Goal: Information Seeking & Learning: Learn about a topic

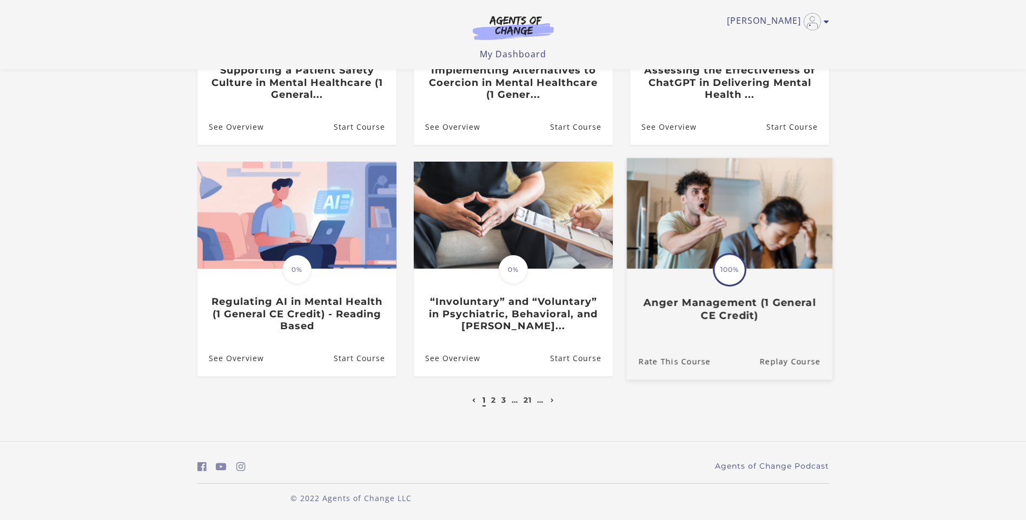
scroll to position [237, 0]
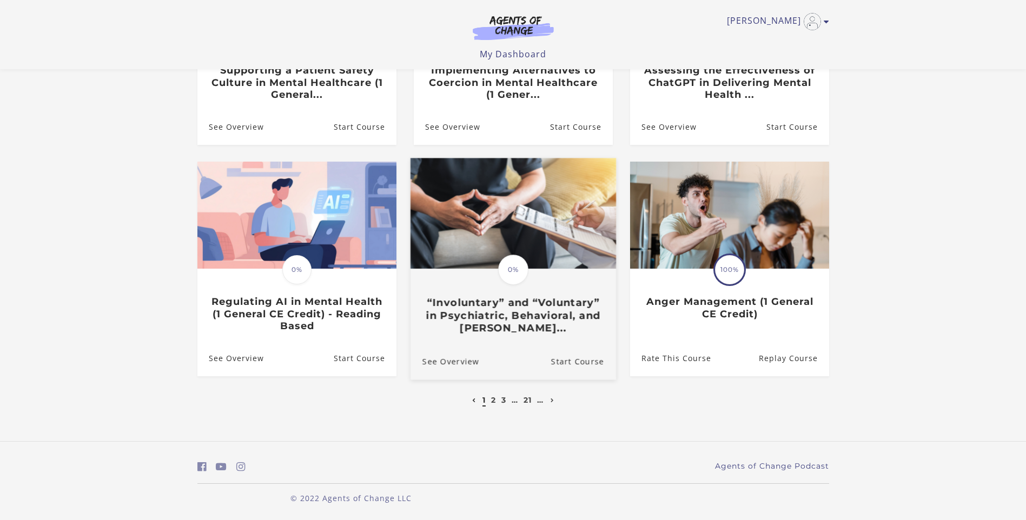
click at [492, 307] on h3 "“Involuntary” and “Voluntary” in Psychiatric, Behavioral, and Menta..." at bounding box center [513, 316] width 182 height 38
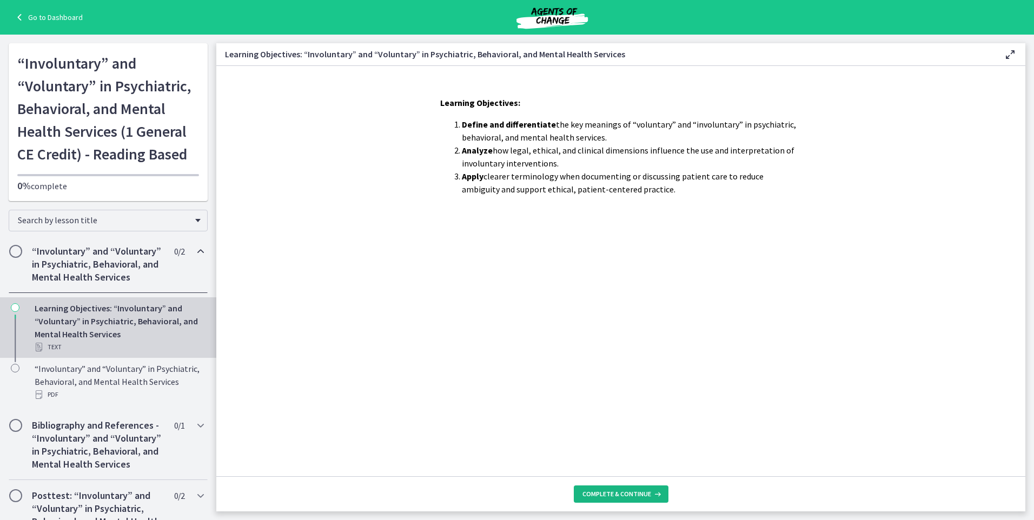
click at [599, 493] on span "Complete & continue" at bounding box center [616, 494] width 69 height 9
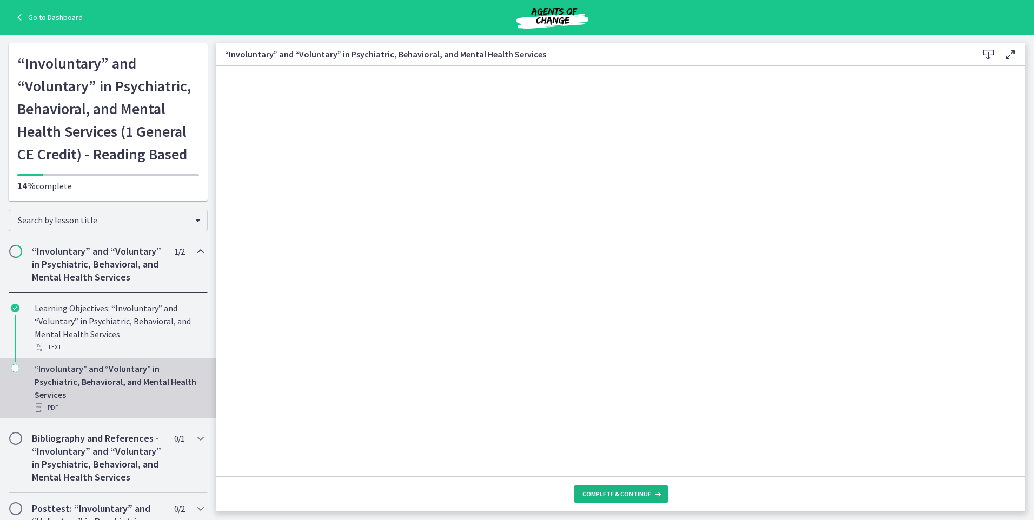
click at [645, 487] on button "Complete & continue" at bounding box center [621, 494] width 95 height 17
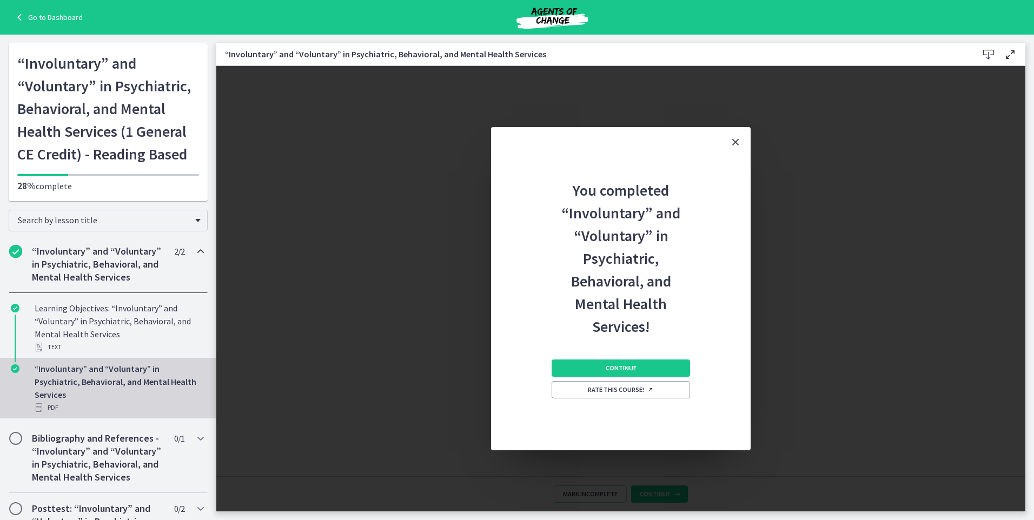
click at [735, 138] on icon "Close" at bounding box center [735, 142] width 13 height 13
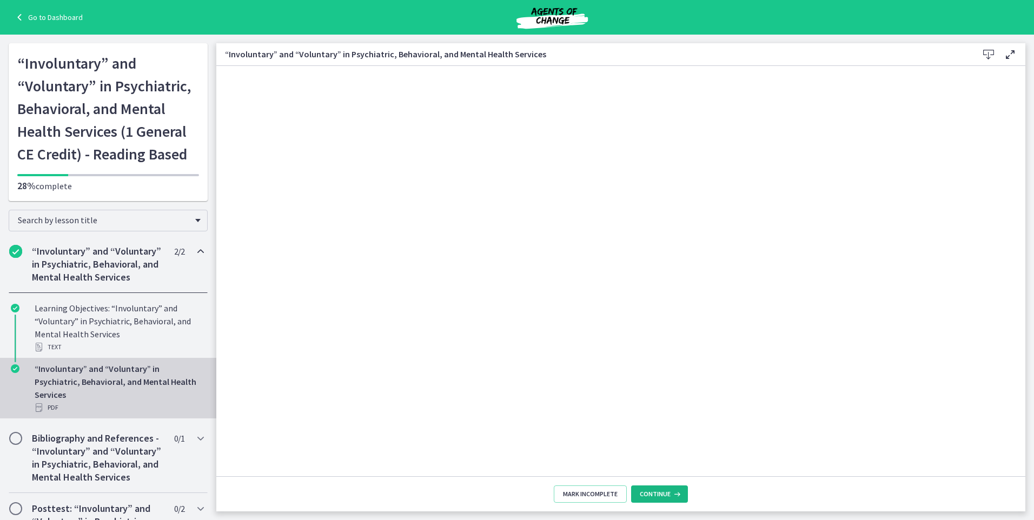
click at [649, 501] on button "Continue" at bounding box center [659, 494] width 57 height 17
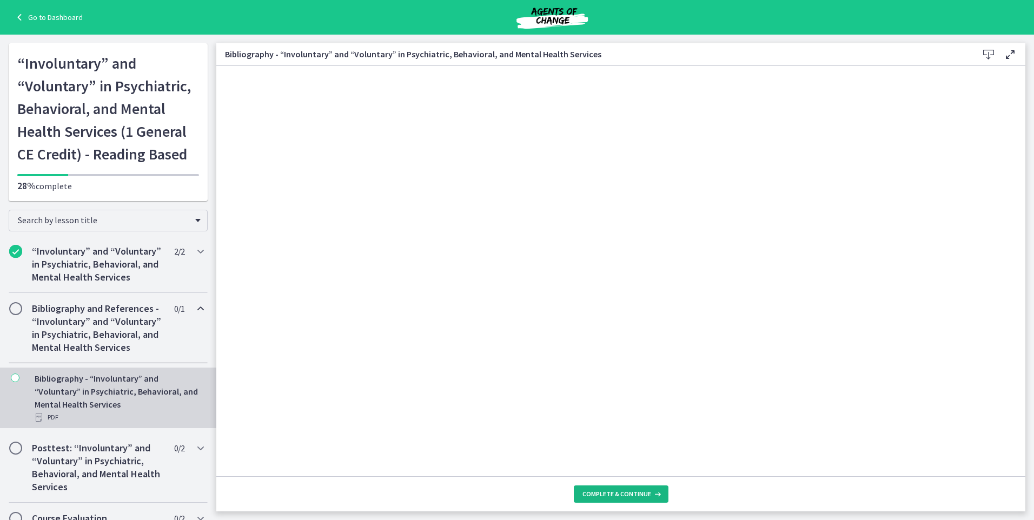
click at [614, 492] on span "Complete & continue" at bounding box center [616, 494] width 69 height 9
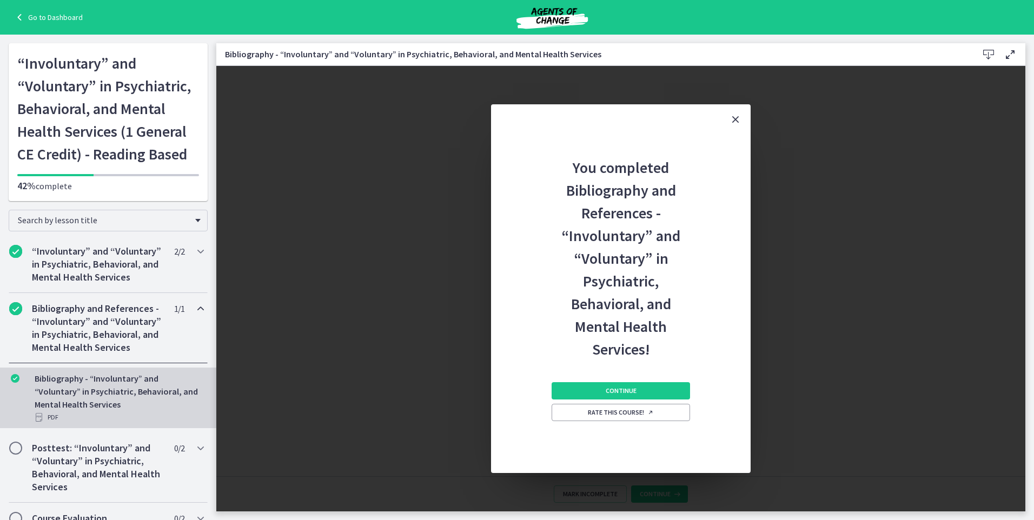
click at [733, 113] on icon "Close" at bounding box center [735, 119] width 13 height 13
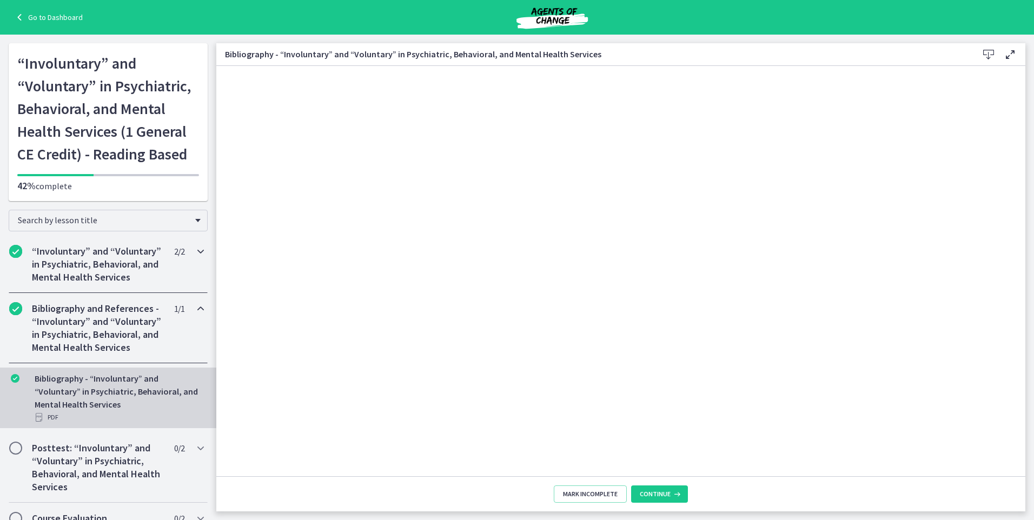
click at [94, 282] on h2 "“Involuntary” and “Voluntary” in Psychiatric, Behavioral, and Mental Health Ser…" at bounding box center [98, 264] width 132 height 39
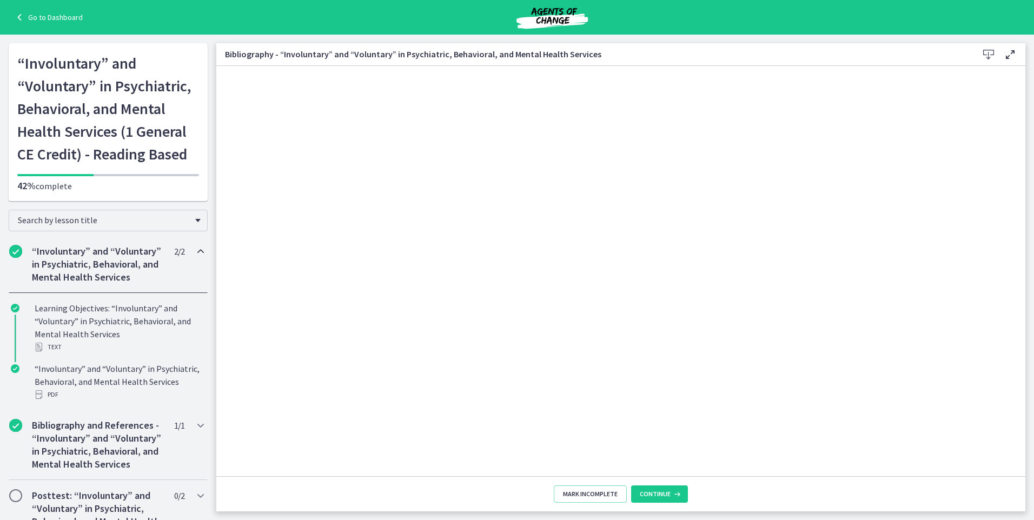
click at [109, 270] on h2 "“Involuntary” and “Voluntary” in Psychiatric, Behavioral, and Mental Health Ser…" at bounding box center [98, 264] width 132 height 39
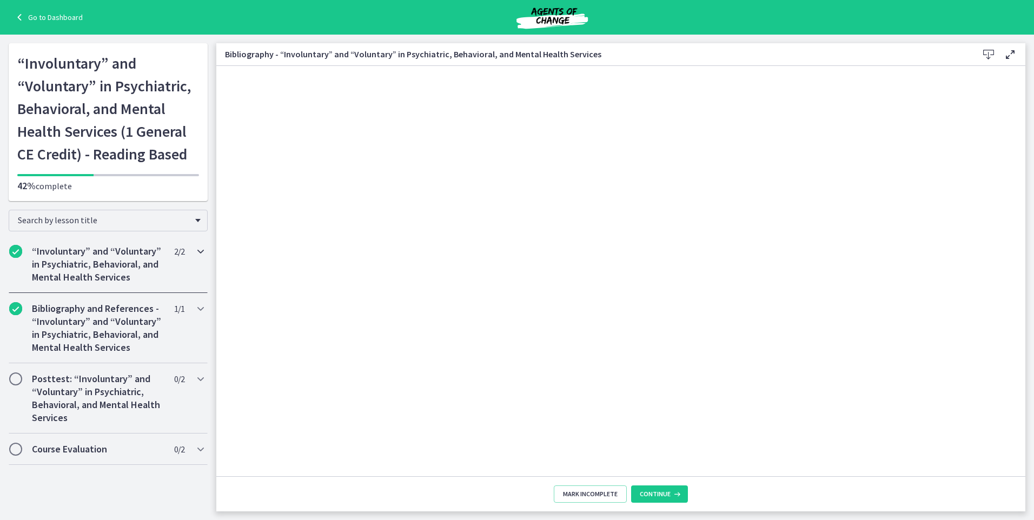
click at [78, 258] on h2 "“Involuntary” and “Voluntary” in Psychiatric, Behavioral, and Mental Health Ser…" at bounding box center [98, 264] width 132 height 39
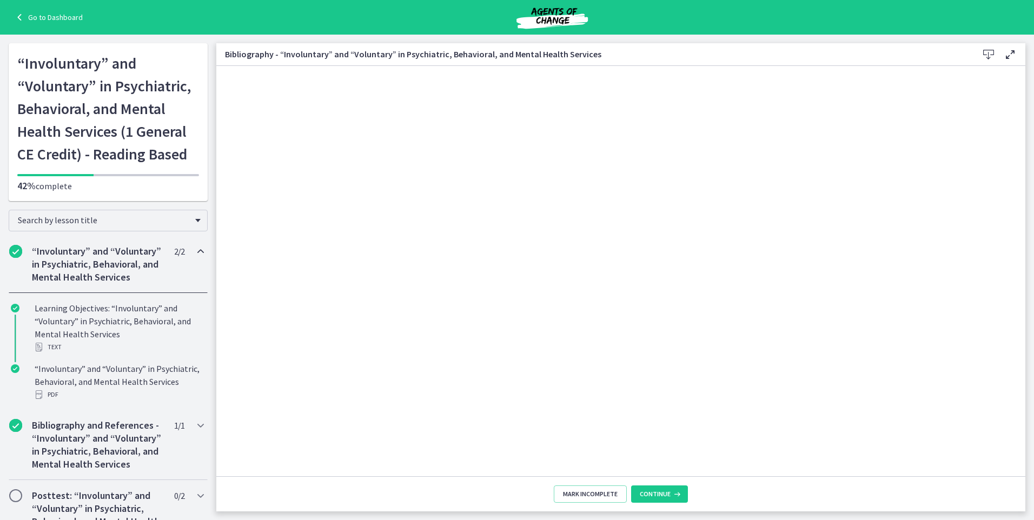
click at [116, 267] on h2 "“Involuntary” and “Voluntary” in Psychiatric, Behavioral, and Mental Health Ser…" at bounding box center [98, 264] width 132 height 39
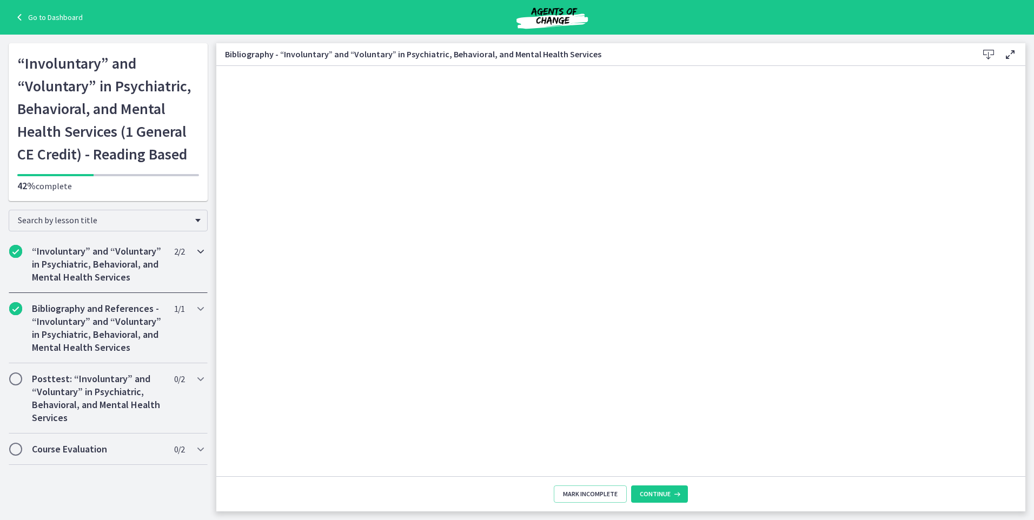
click at [198, 248] on icon "Chapters" at bounding box center [200, 251] width 13 height 13
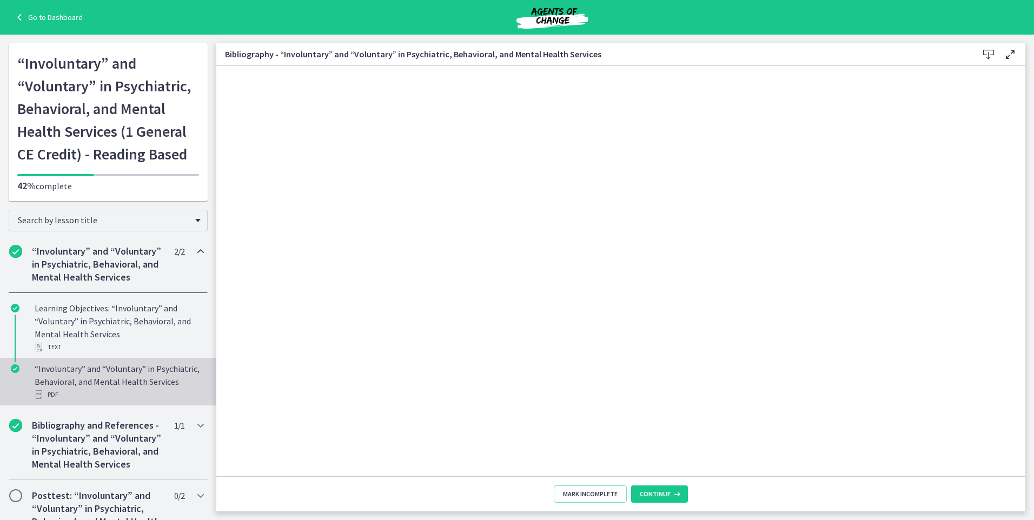
click at [88, 396] on div "“Involuntary” and “Voluntary” in Psychiatric, Behavioral, and Mental Health Ser…" at bounding box center [119, 381] width 169 height 39
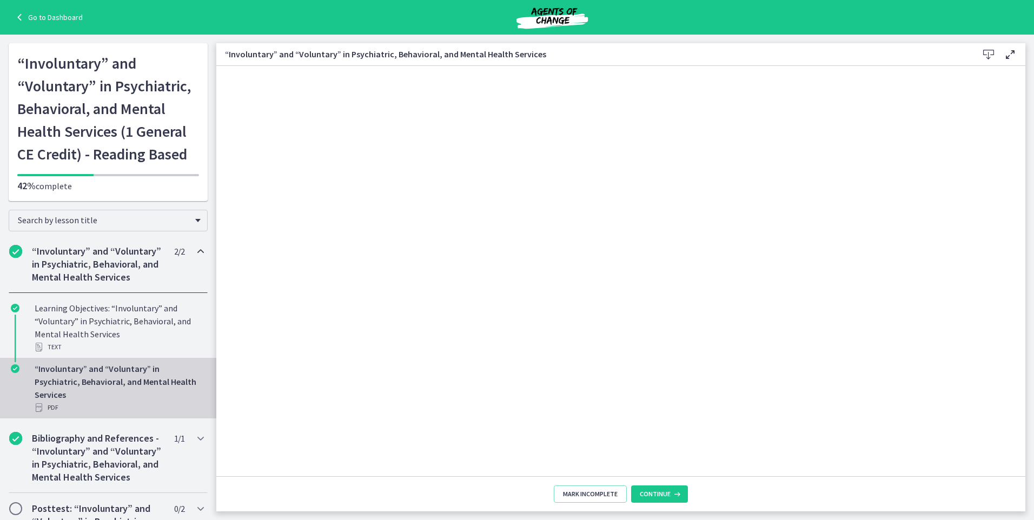
click at [988, 55] on icon at bounding box center [988, 54] width 13 height 13
click at [97, 453] on h2 "Bibliography and References - “Involuntary” and “Voluntary” in Psychiatric, Beh…" at bounding box center [98, 458] width 132 height 52
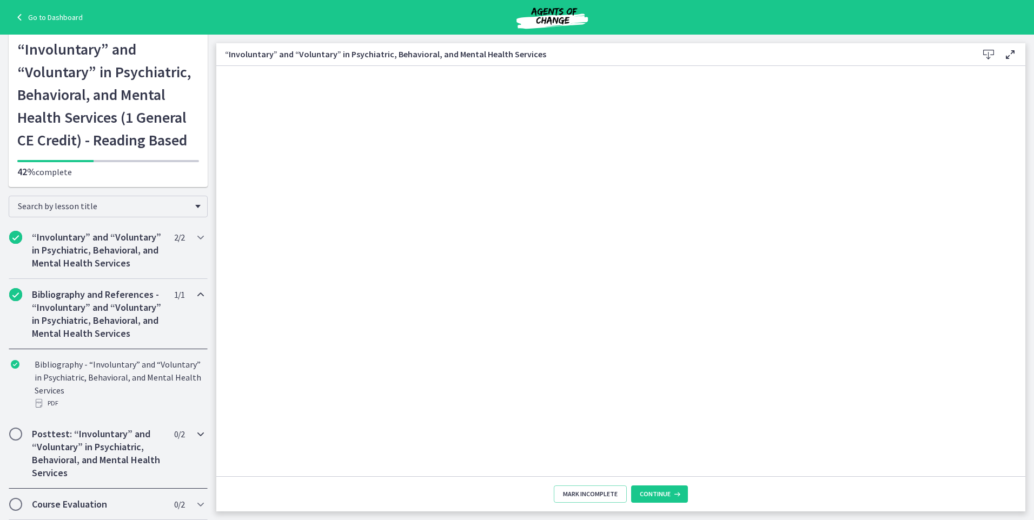
scroll to position [40, 0]
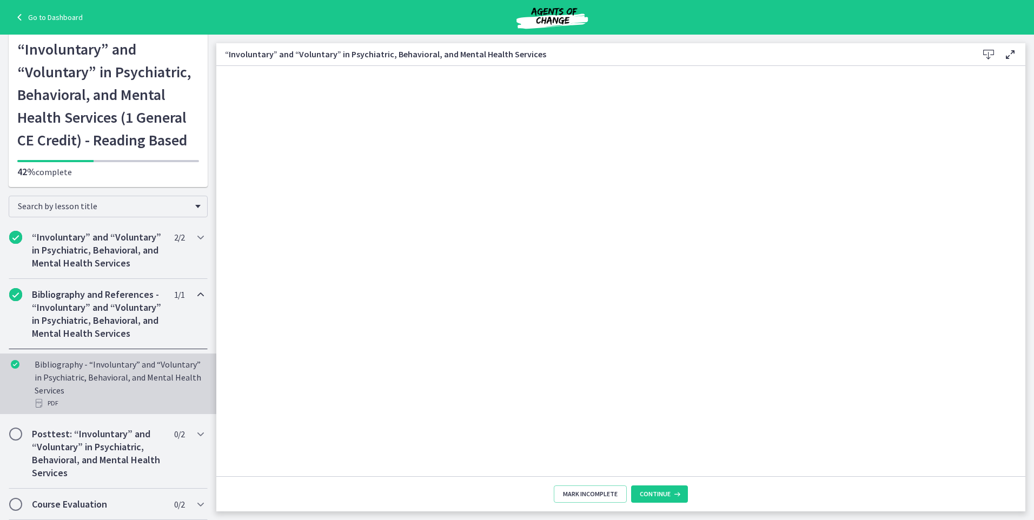
click at [107, 384] on div "Bibliography - “Involuntary” and “Voluntary” in Psychiatric, Behavioral, and Me…" at bounding box center [119, 384] width 169 height 52
click at [100, 446] on h2 "Posttest: “Involuntary” and “Voluntary” in Psychiatric, Behavioral, and Mental …" at bounding box center [98, 454] width 132 height 52
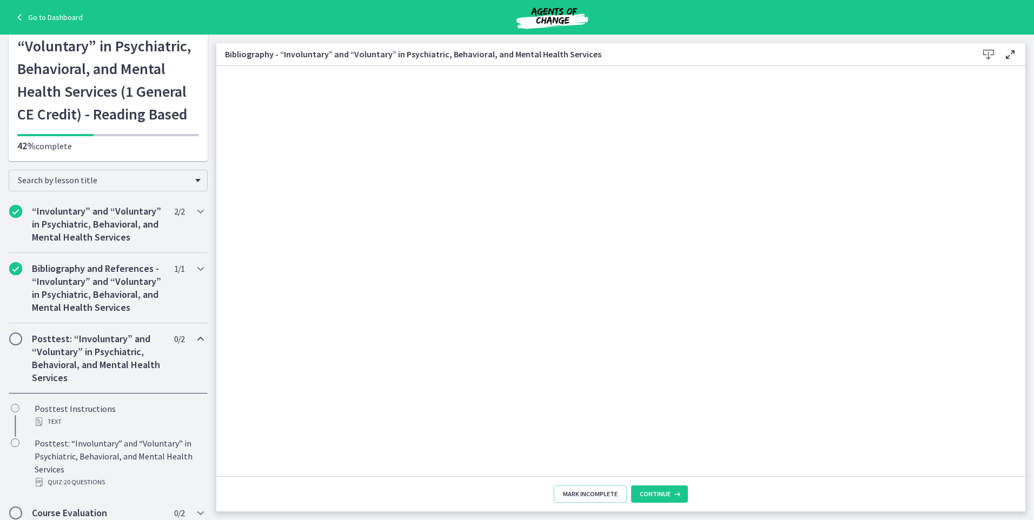
click at [174, 346] on span "0 / 2 Completed" at bounding box center [179, 339] width 10 height 13
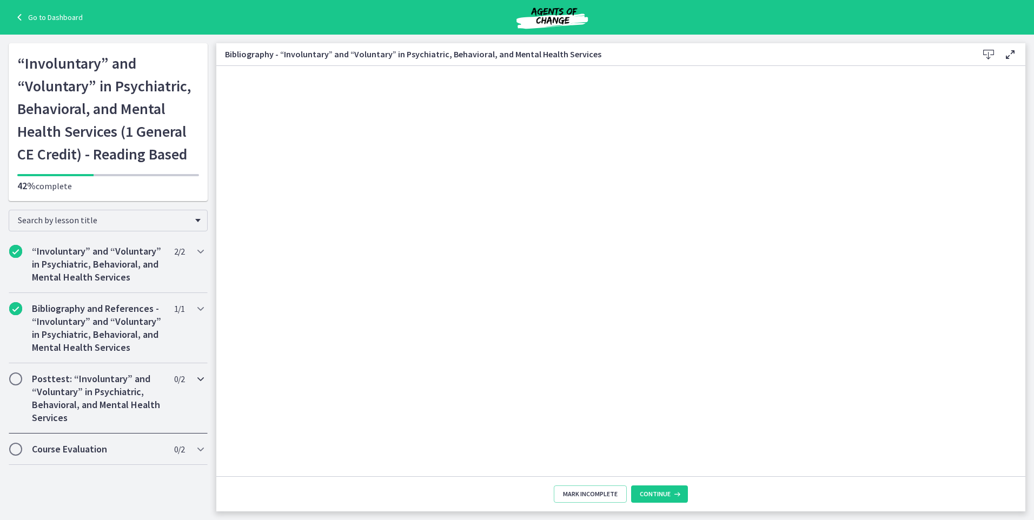
click at [97, 387] on h2 "Posttest: “Involuntary” and “Voluntary” in Psychiatric, Behavioral, and Mental …" at bounding box center [98, 399] width 132 height 52
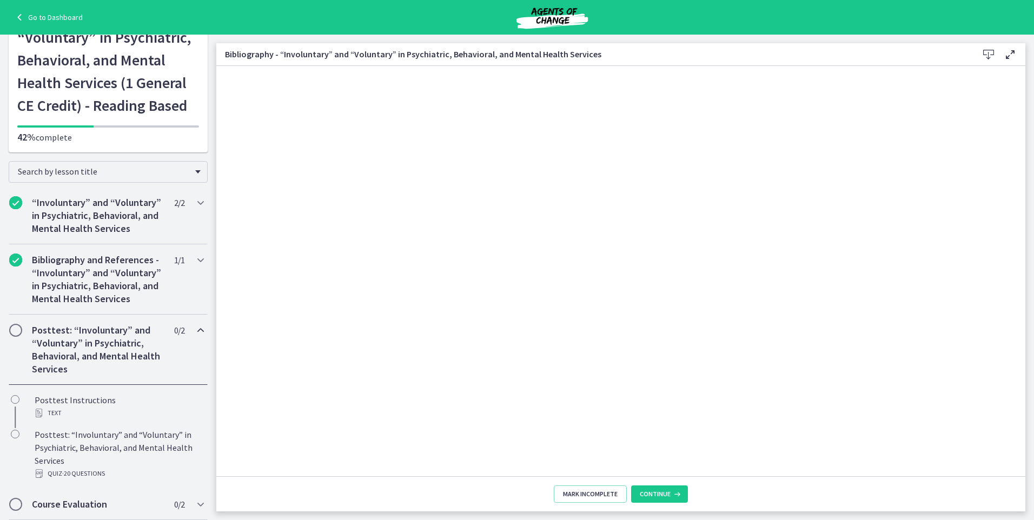
scroll to position [75, 0]
click at [46, 408] on div "Text" at bounding box center [119, 413] width 169 height 13
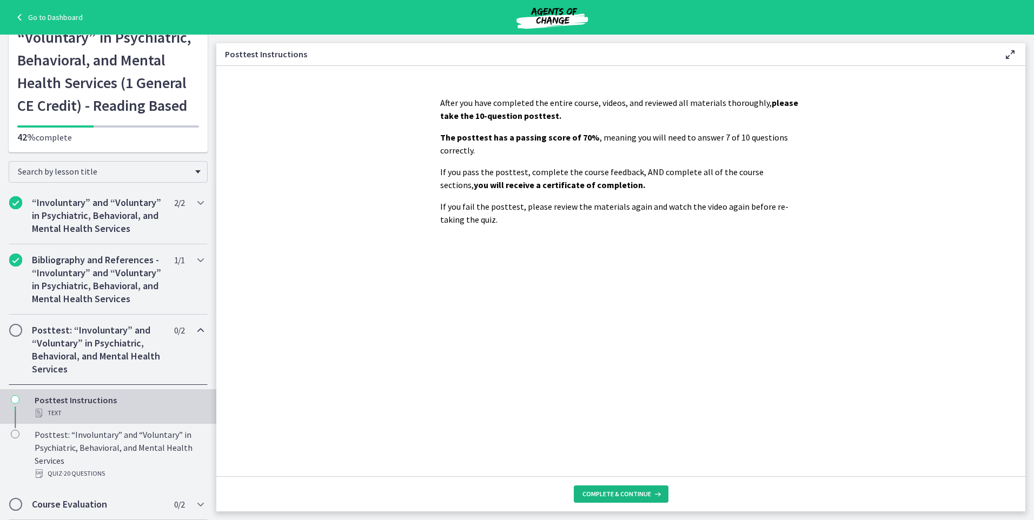
click at [609, 488] on button "Complete & continue" at bounding box center [621, 494] width 95 height 17
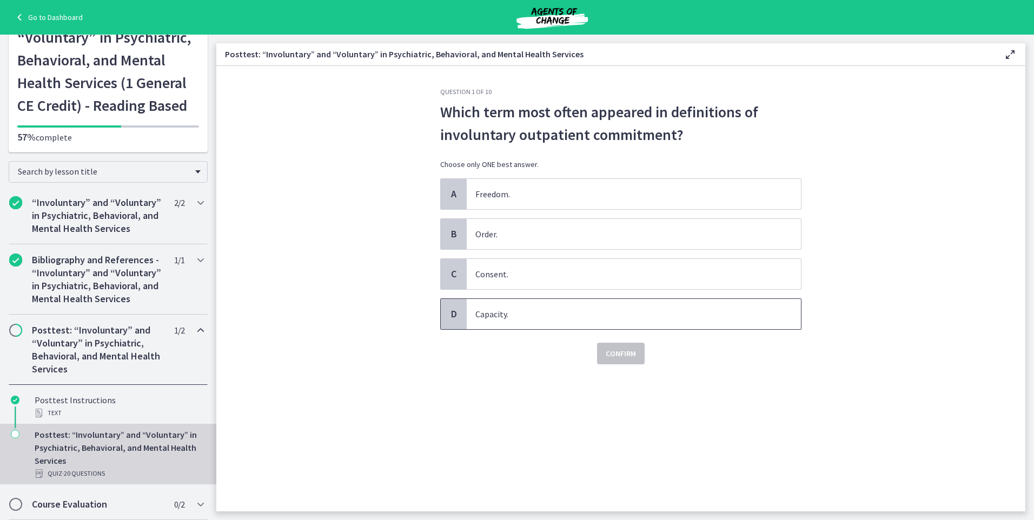
click at [481, 316] on span "Capacity." at bounding box center [634, 314] width 334 height 30
click at [621, 354] on span "Confirm" at bounding box center [621, 353] width 30 height 13
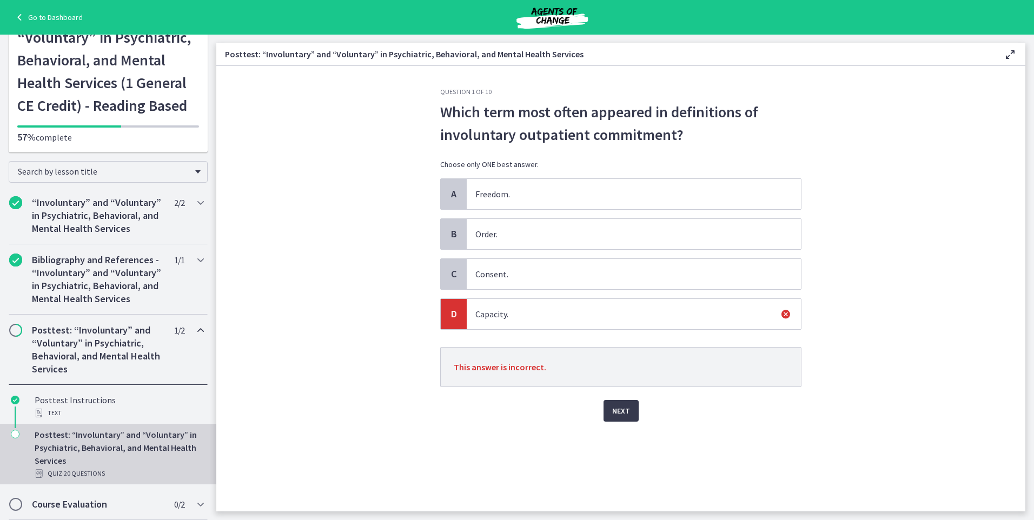
click at [492, 234] on span "Order." at bounding box center [634, 234] width 334 height 30
click at [612, 239] on span "Order." at bounding box center [634, 234] width 334 height 30
click at [610, 415] on button "Next" at bounding box center [620, 411] width 35 height 22
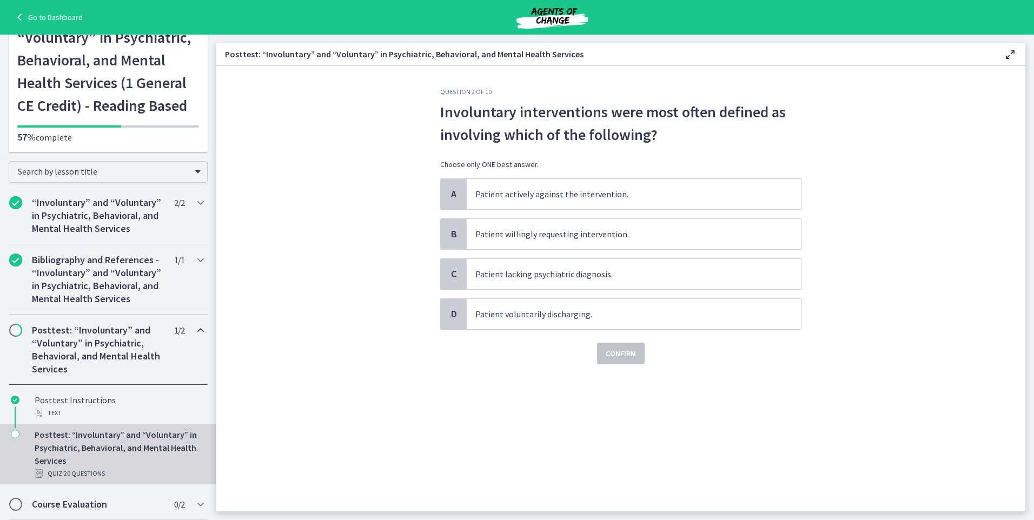
drag, startPoint x: 585, startPoint y: 157, endPoint x: 585, endPoint y: 164, distance: 6.5
click at [585, 158] on div "Involuntary interventions were most often defined as involving which of the fol…" at bounding box center [620, 140] width 361 height 78
click at [585, 190] on span "Patient actively against the intervention." at bounding box center [634, 194] width 334 height 30
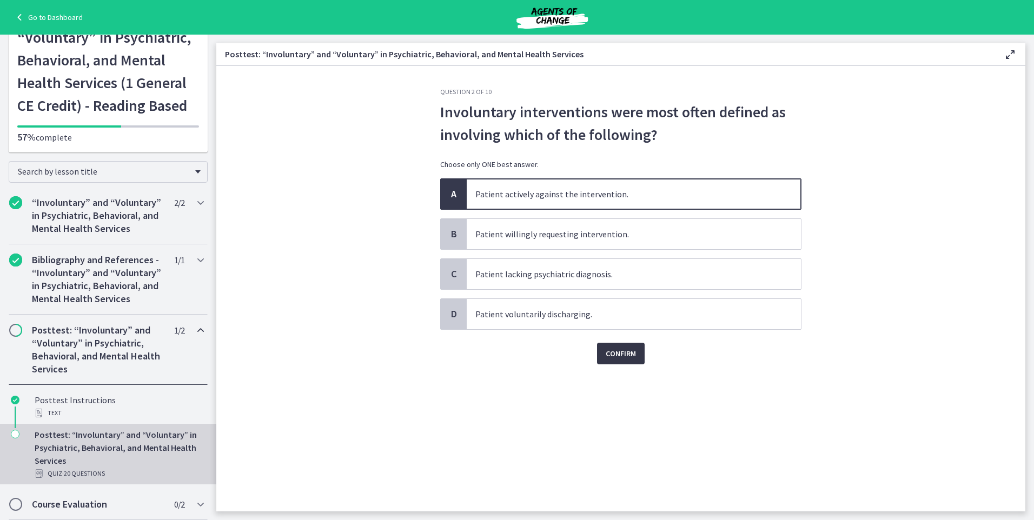
click at [640, 356] on button "Confirm" at bounding box center [621, 354] width 48 height 22
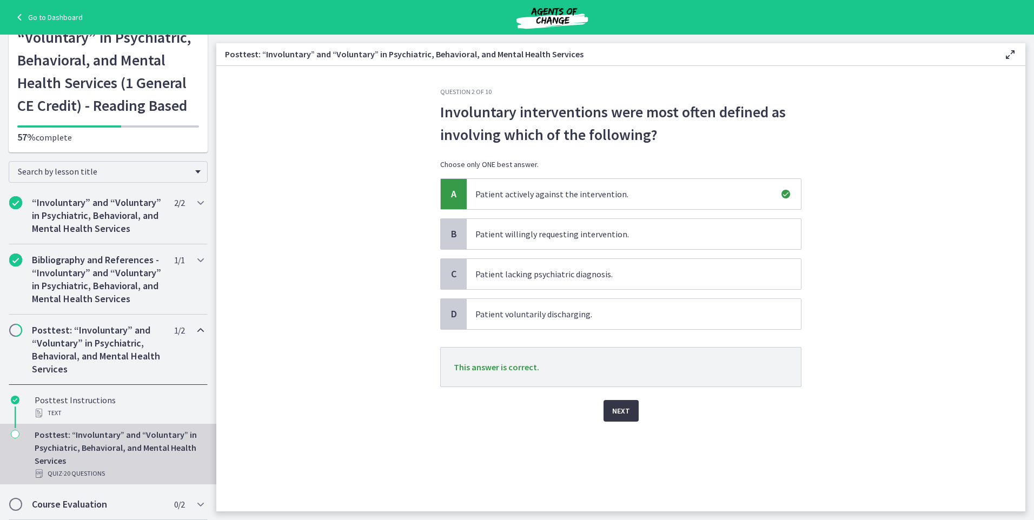
click at [622, 409] on span "Next" at bounding box center [621, 410] width 18 height 13
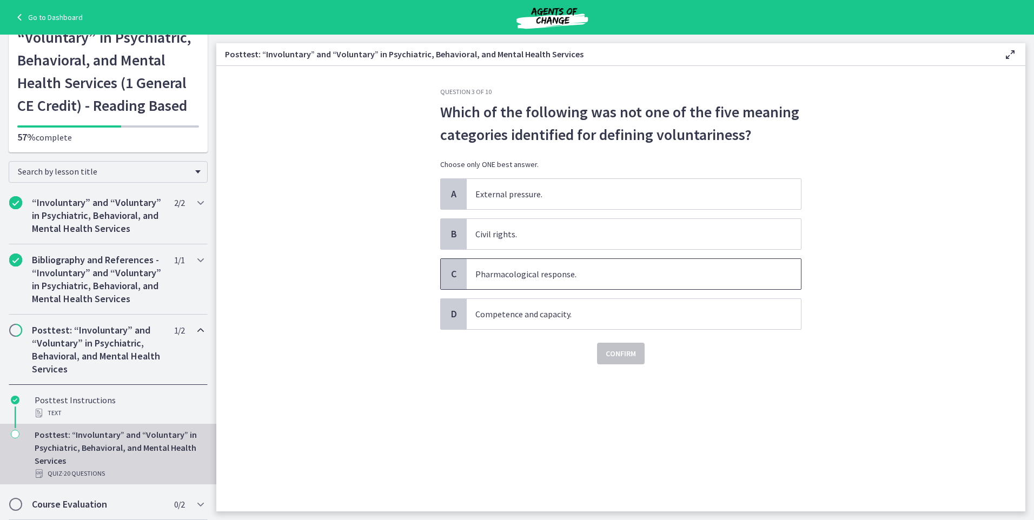
click at [545, 272] on span "Pharmacological response." at bounding box center [634, 274] width 334 height 30
click at [626, 350] on span "Confirm" at bounding box center [621, 353] width 30 height 13
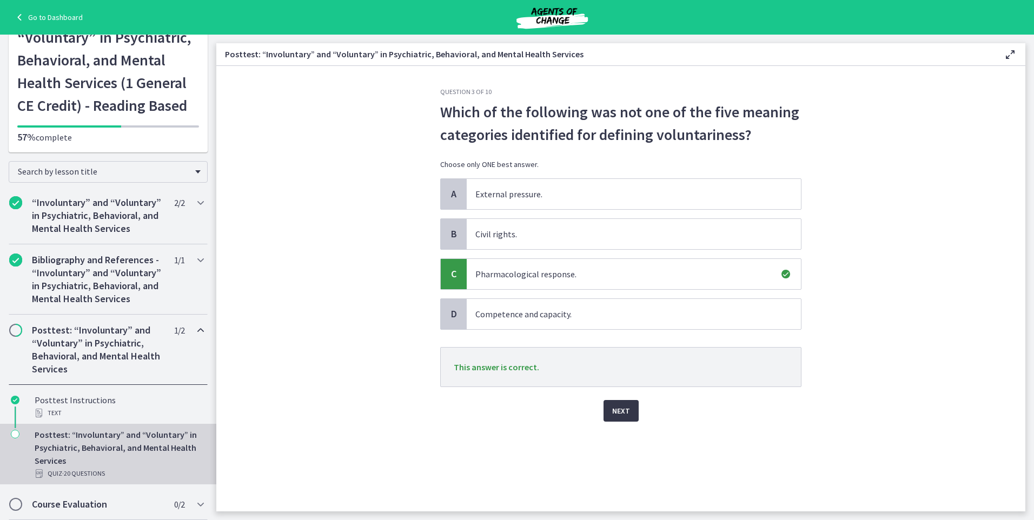
click at [618, 418] on button "Next" at bounding box center [620, 411] width 35 height 22
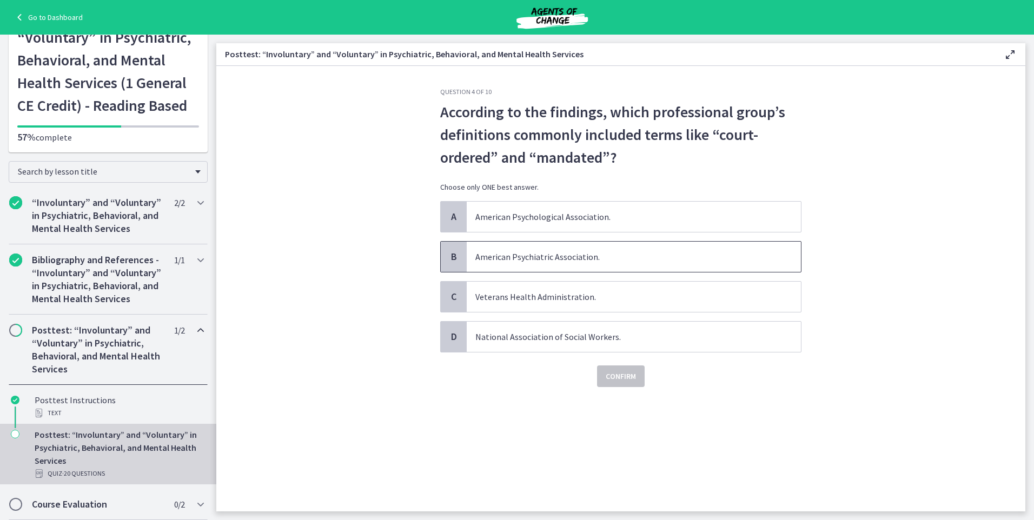
click at [582, 257] on span "American Psychiatric Association." at bounding box center [634, 257] width 334 height 30
click at [625, 380] on span "Confirm" at bounding box center [621, 376] width 30 height 13
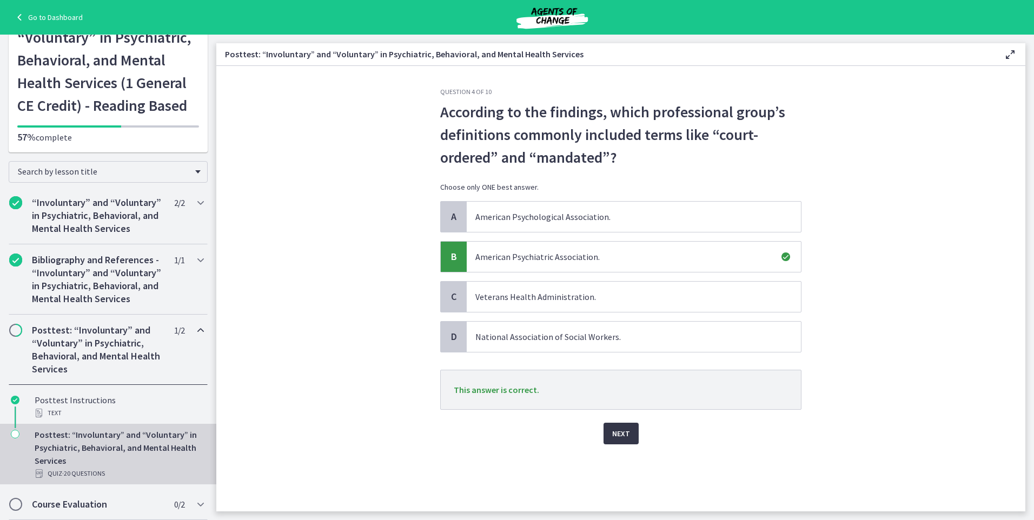
click at [633, 431] on button "Next" at bounding box center [620, 434] width 35 height 22
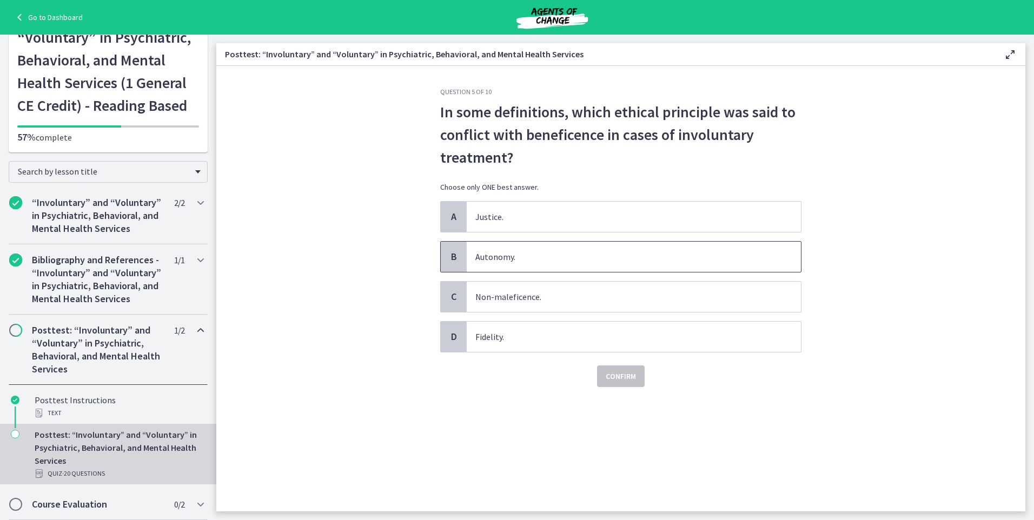
click at [596, 251] on span "Autonomy." at bounding box center [634, 257] width 334 height 30
click at [625, 376] on span "Confirm" at bounding box center [621, 376] width 30 height 13
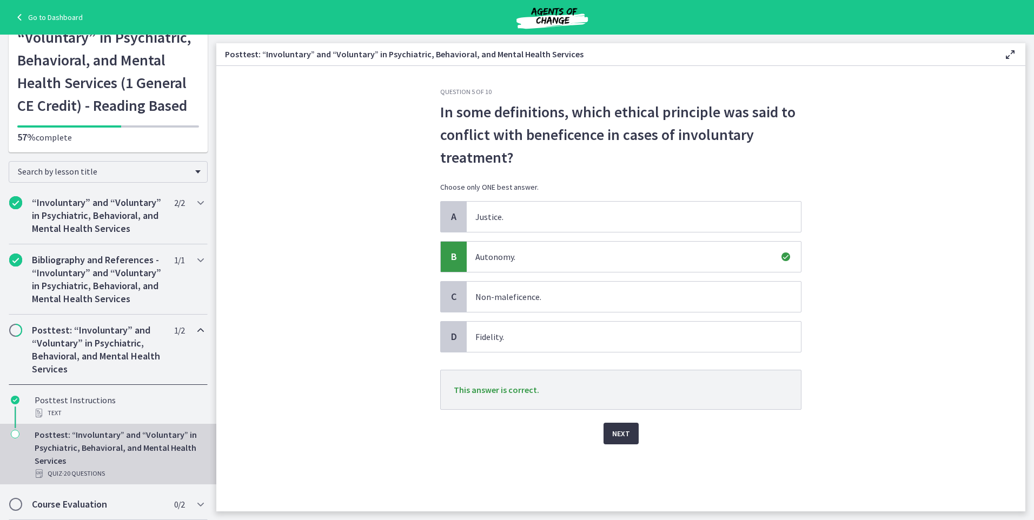
click at [614, 430] on span "Next" at bounding box center [621, 433] width 18 height 13
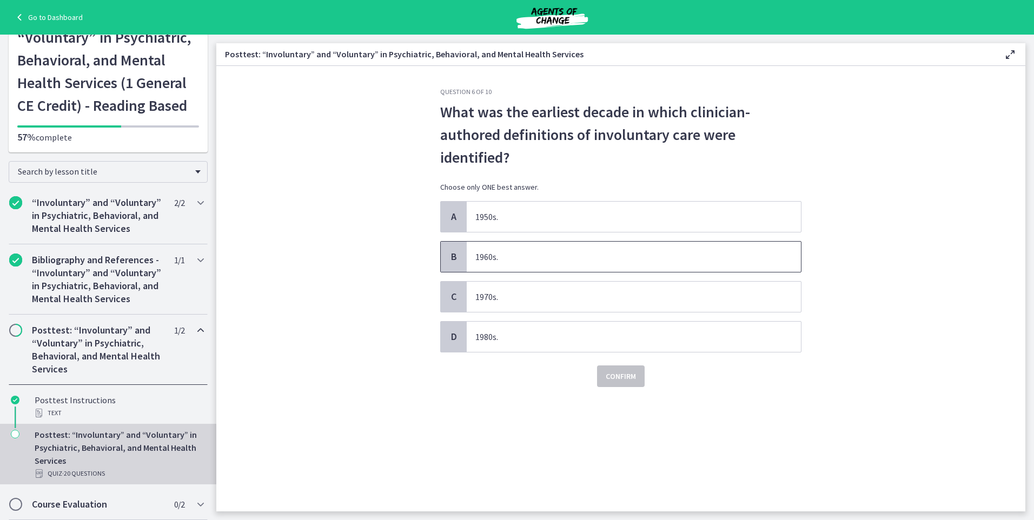
click at [499, 264] on span "1960s." at bounding box center [634, 257] width 334 height 30
click at [626, 381] on span "Confirm" at bounding box center [621, 376] width 30 height 13
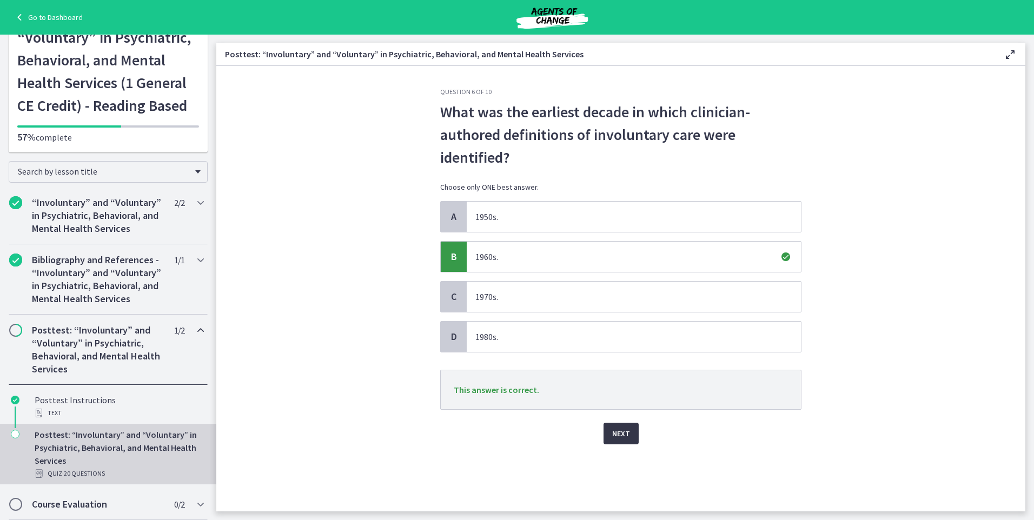
click at [621, 432] on span "Next" at bounding box center [621, 433] width 18 height 13
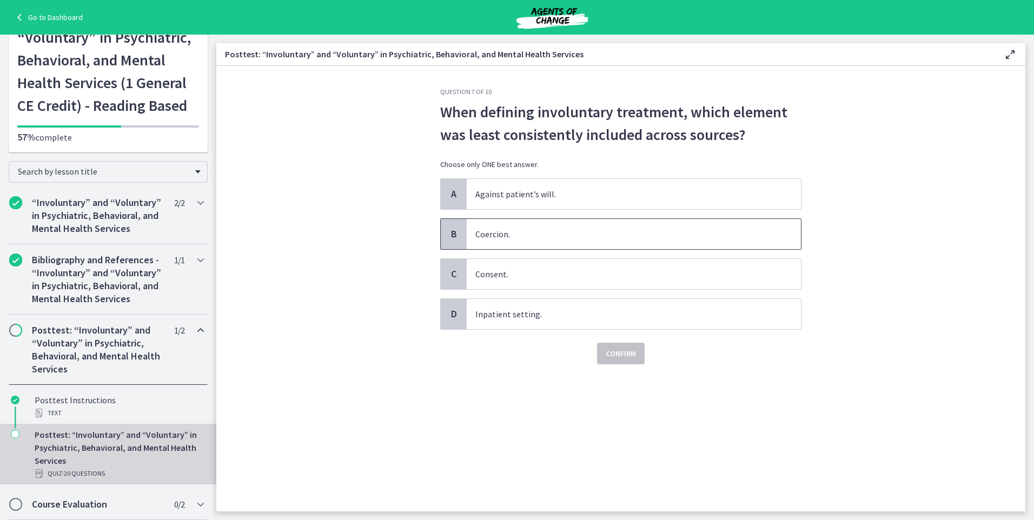
click at [521, 237] on span "Coercion." at bounding box center [634, 234] width 334 height 30
click at [624, 355] on span "Confirm" at bounding box center [621, 353] width 30 height 13
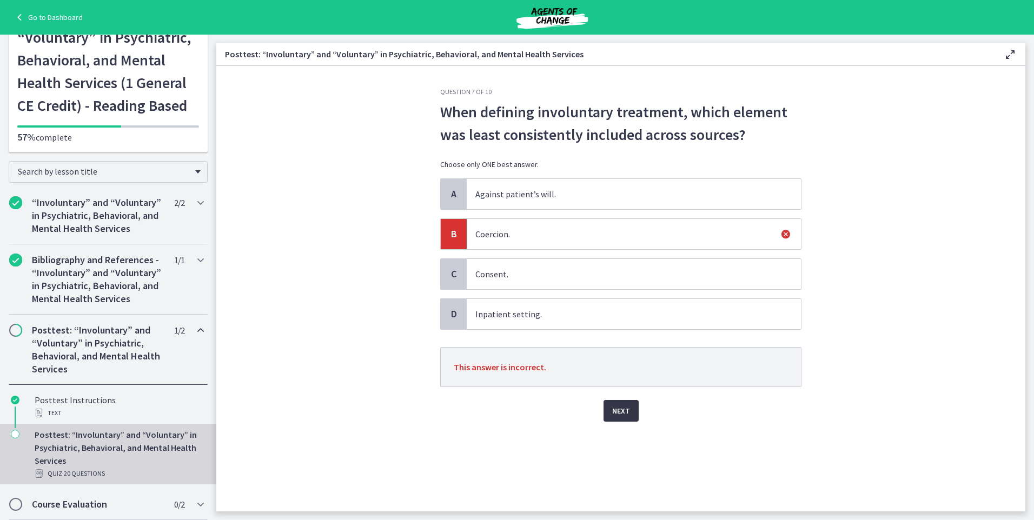
click at [613, 405] on span "Next" at bounding box center [621, 410] width 18 height 13
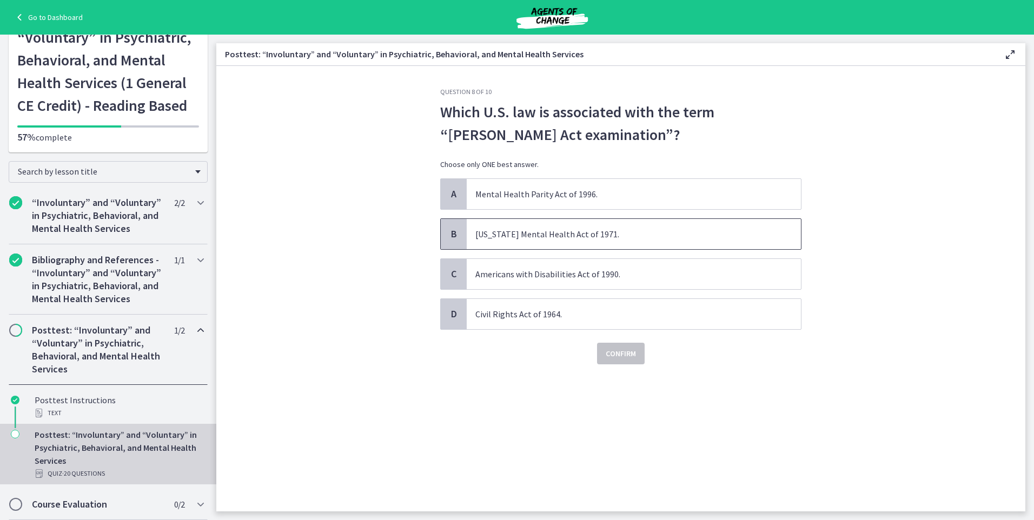
click at [508, 238] on span "Florida Mental Health Act of 1971." at bounding box center [634, 234] width 334 height 30
click at [617, 345] on button "Confirm" at bounding box center [621, 354] width 48 height 22
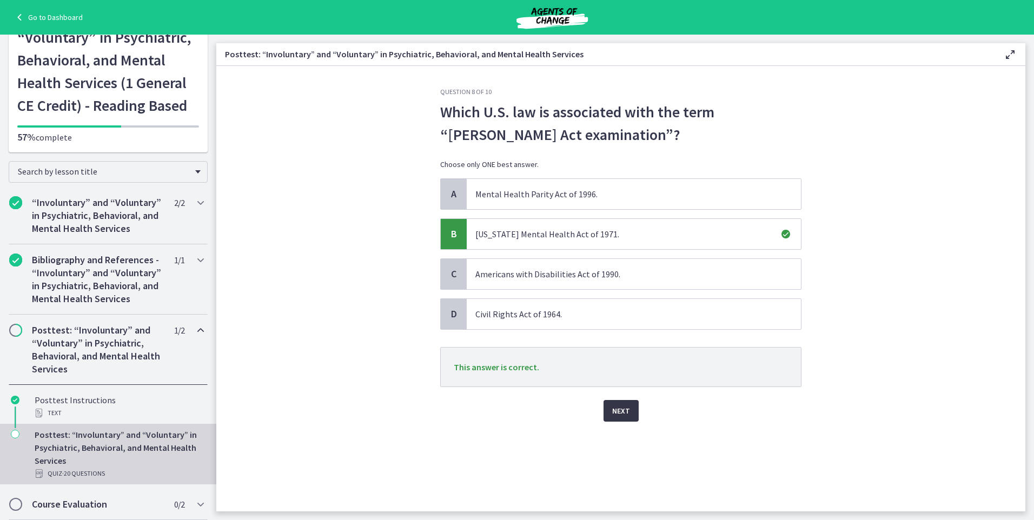
click at [613, 409] on span "Next" at bounding box center [621, 410] width 18 height 13
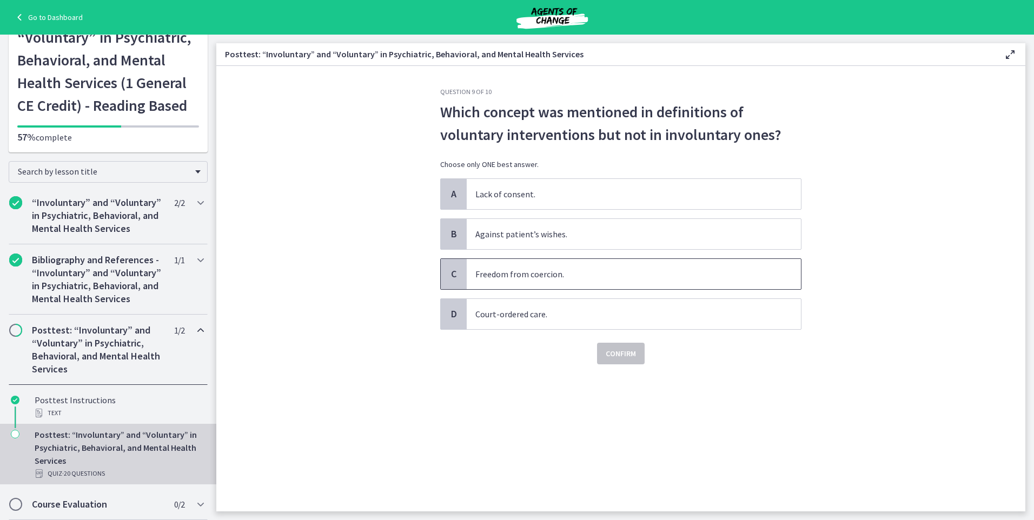
click at [533, 276] on span "Freedom from coercion." at bounding box center [634, 274] width 334 height 30
click at [633, 354] on span "Confirm" at bounding box center [621, 353] width 30 height 13
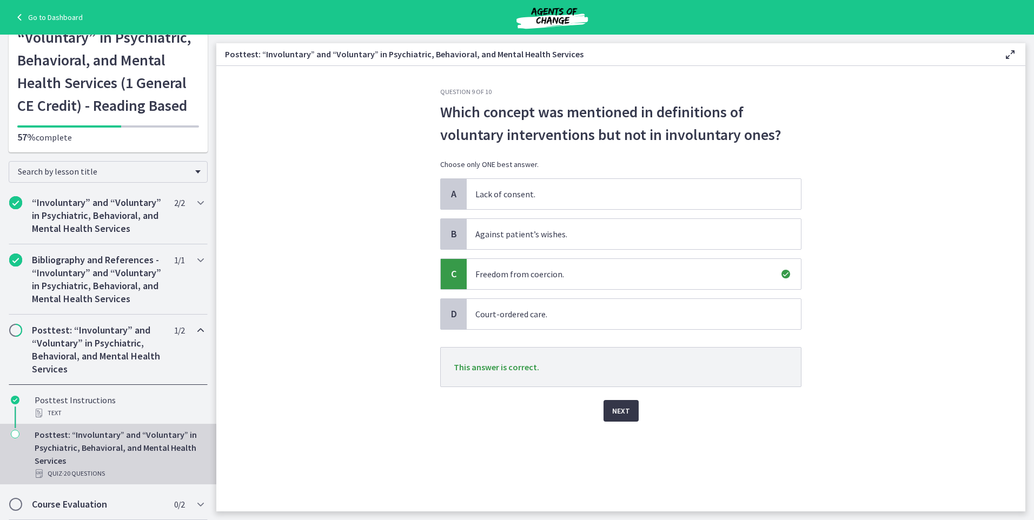
click at [621, 410] on span "Next" at bounding box center [621, 410] width 18 height 13
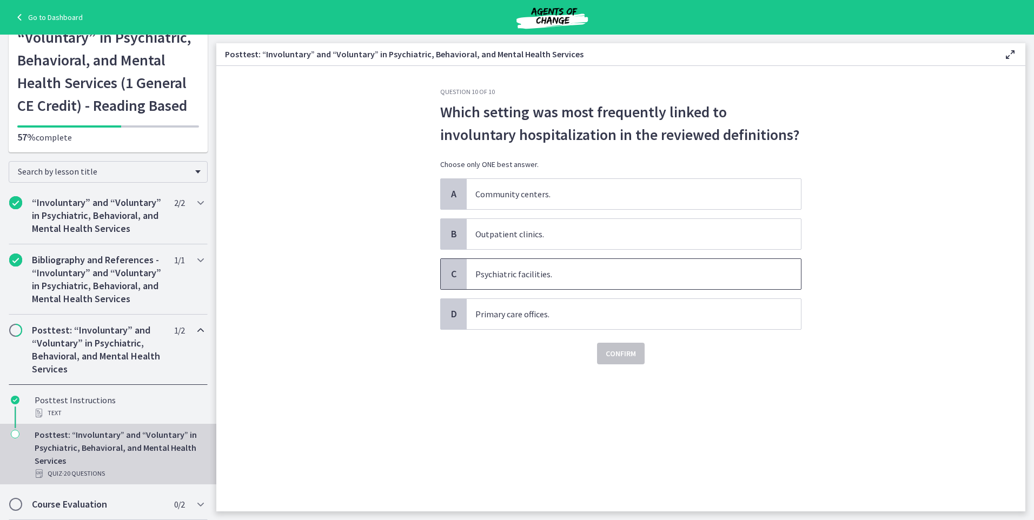
click at [532, 274] on span "Psychiatric facilities." at bounding box center [634, 274] width 334 height 30
click at [620, 358] on span "Confirm" at bounding box center [621, 353] width 30 height 13
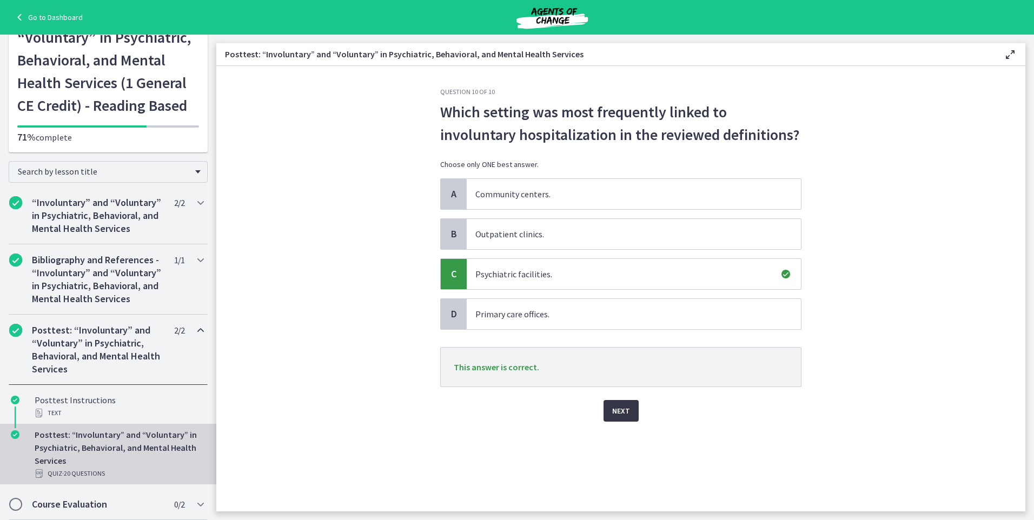
click at [622, 407] on span "Next" at bounding box center [621, 410] width 18 height 13
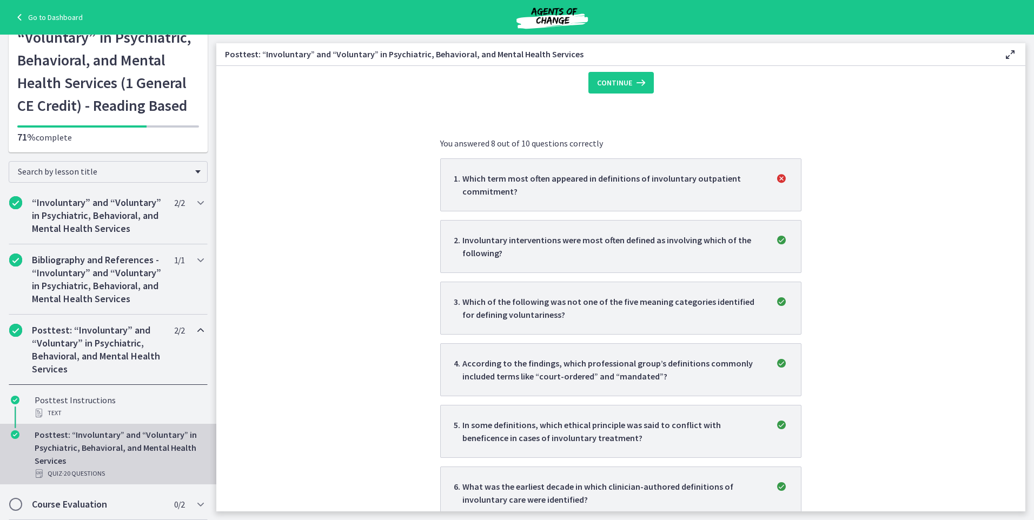
scroll to position [162, 0]
click at [529, 196] on div "Which term most often appeared in definitions of involuntary outpatient commitm…" at bounding box center [612, 185] width 300 height 26
click at [512, 163] on li "1 . Which term most often appeared in definitions of involuntary outpatient com…" at bounding box center [620, 185] width 361 height 53
click at [549, 170] on li "1 . Which term most often appeared in definitions of involuntary outpatient com…" at bounding box center [620, 185] width 361 height 53
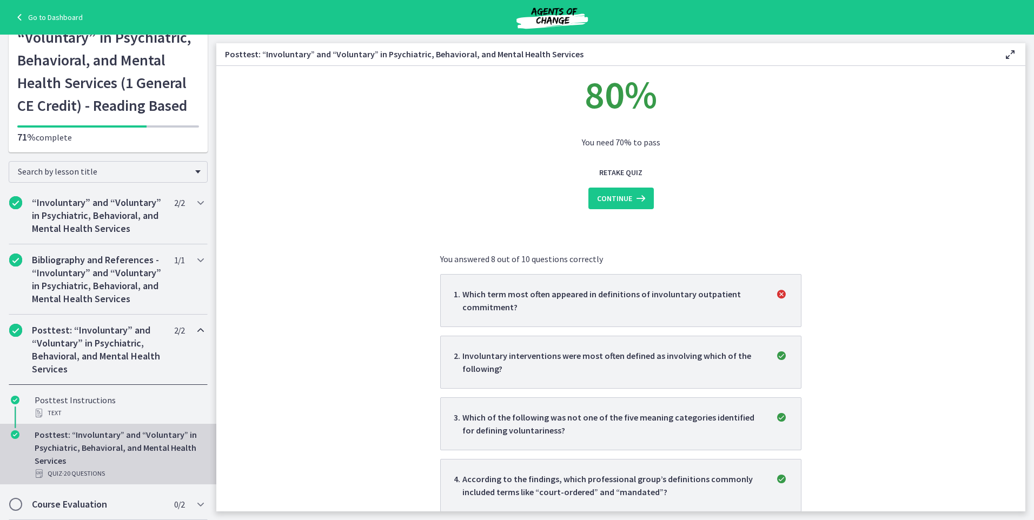
scroll to position [0, 0]
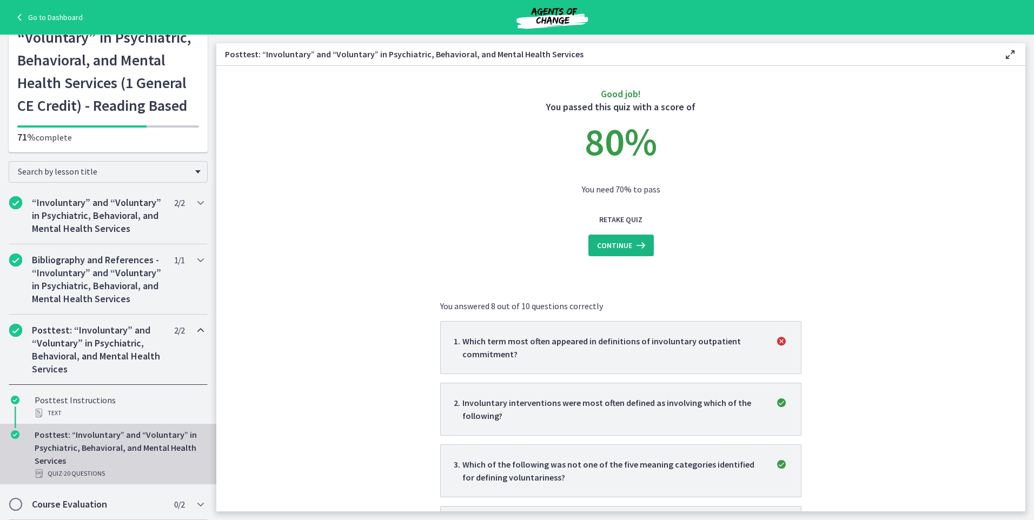
click at [628, 253] on button "Continue" at bounding box center [620, 246] width 65 height 22
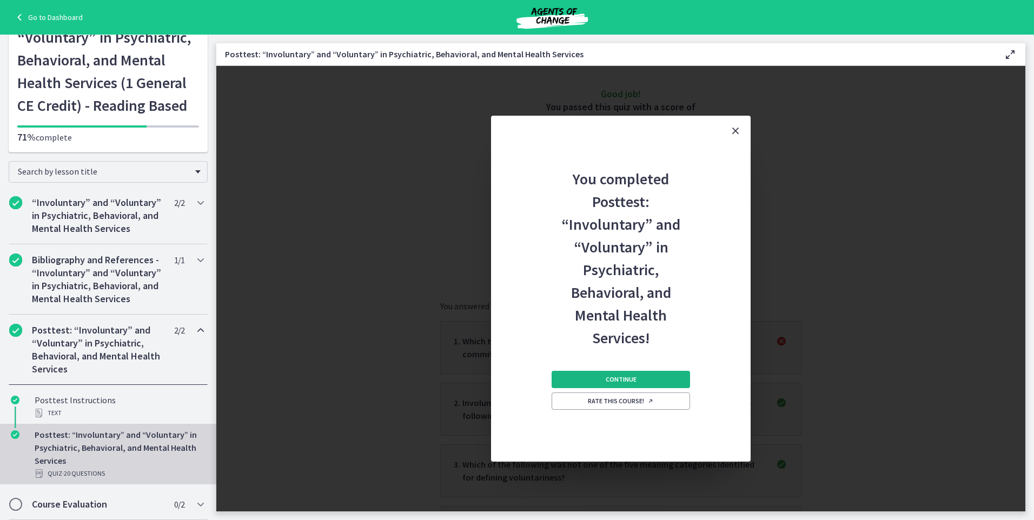
click at [655, 376] on button "Continue" at bounding box center [621, 379] width 138 height 17
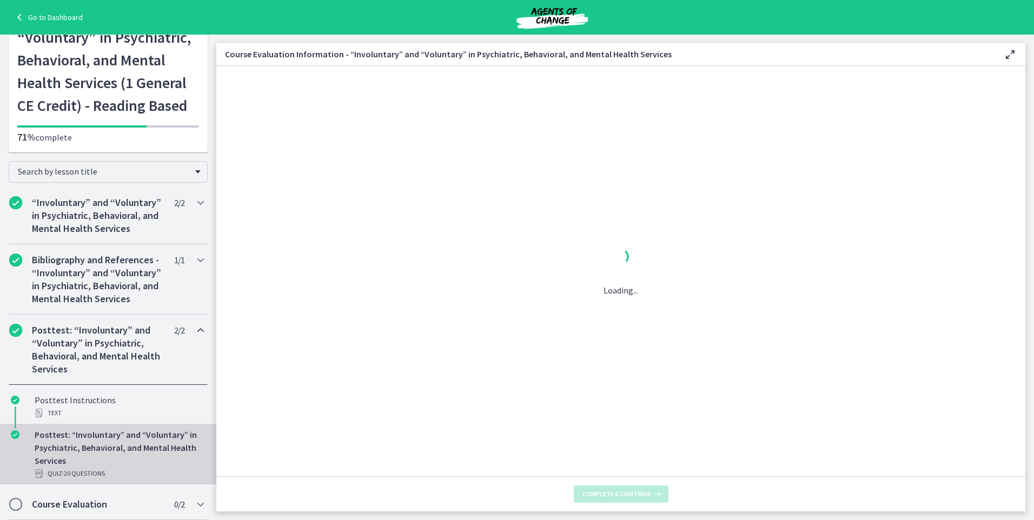
scroll to position [75, 0]
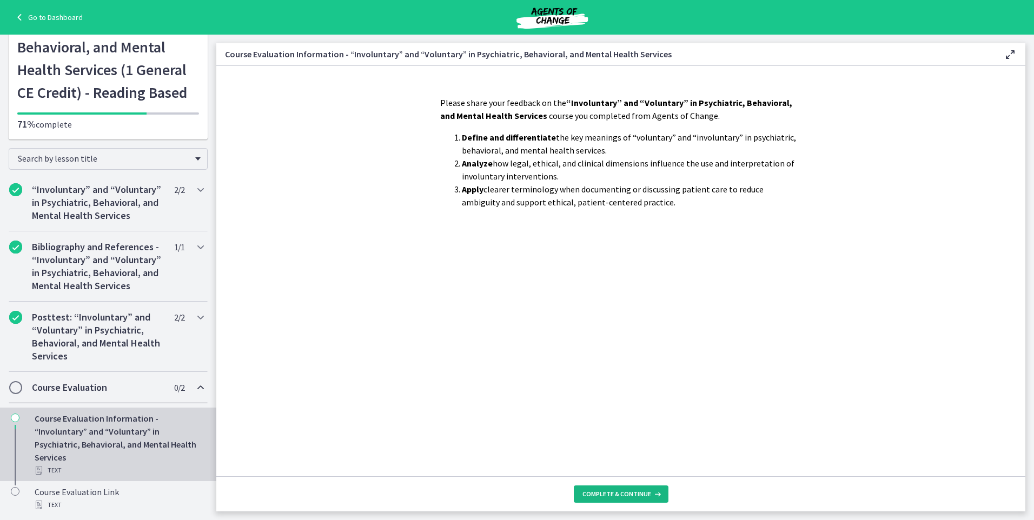
click at [640, 499] on button "Complete & continue" at bounding box center [621, 494] width 95 height 17
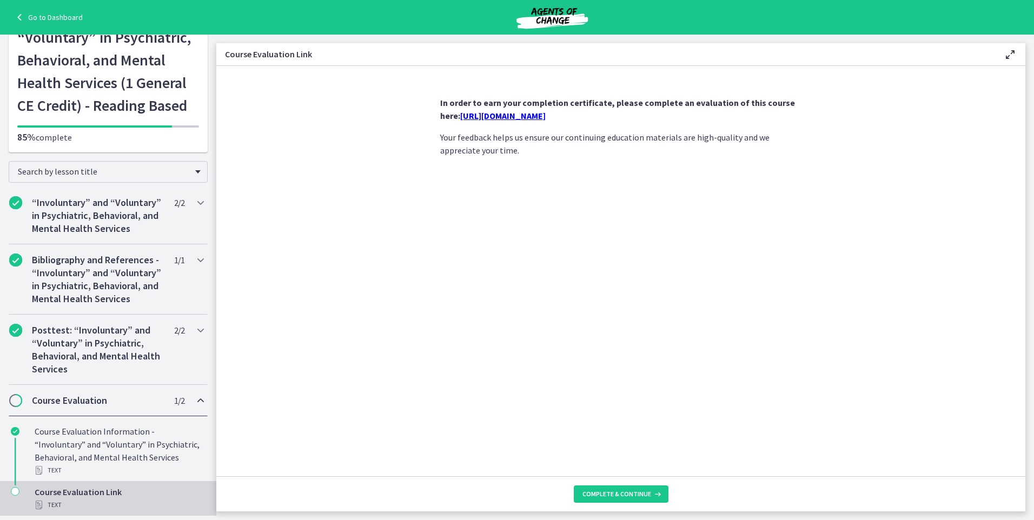
click at [546, 118] on link "https://forms.gle/bw5t2zVVg1qk6uco9" at bounding box center [502, 115] width 85 height 11
click at [108, 394] on h2 "Course Evaluation" at bounding box center [98, 400] width 132 height 13
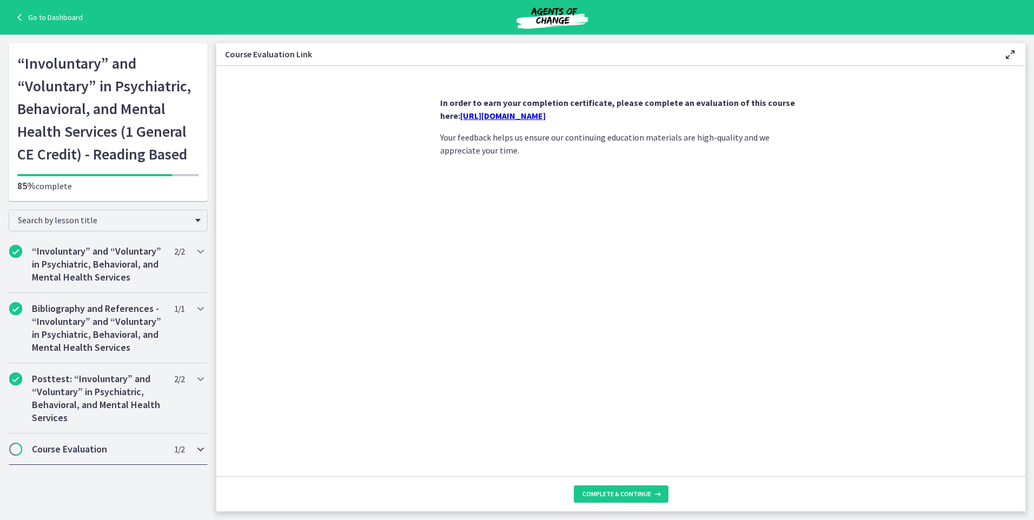
click at [195, 444] on icon "Chapters" at bounding box center [200, 449] width 13 height 13
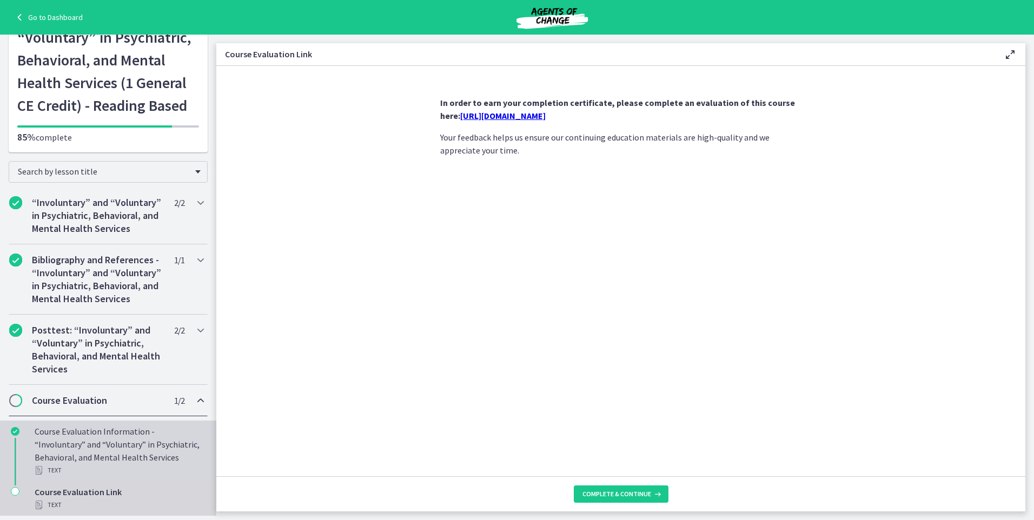
scroll to position [88, 0]
click at [90, 438] on div "Course Evaluation Information - “Involuntary” and “Voluntary” in Psychiatric, B…" at bounding box center [119, 451] width 169 height 52
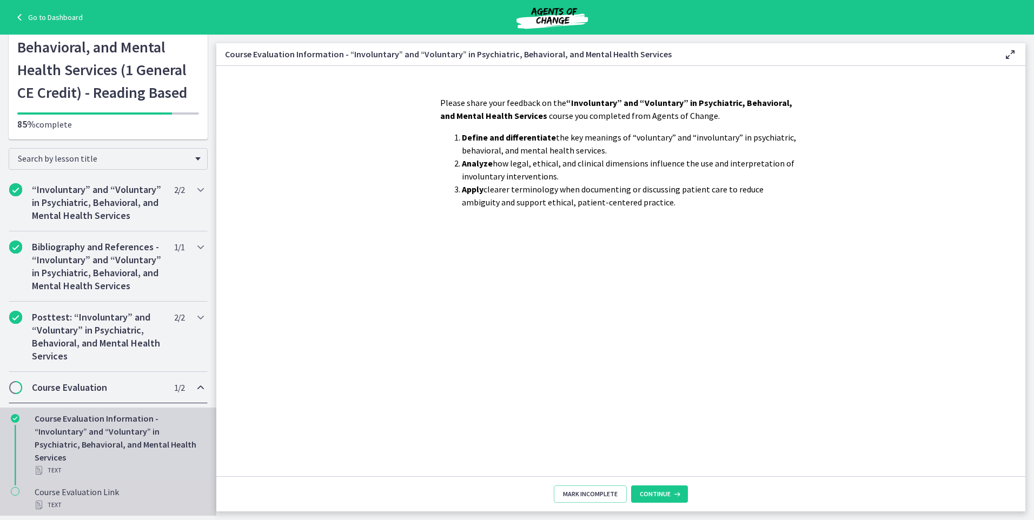
click at [97, 495] on div "Course Evaluation Link Text" at bounding box center [119, 499] width 169 height 26
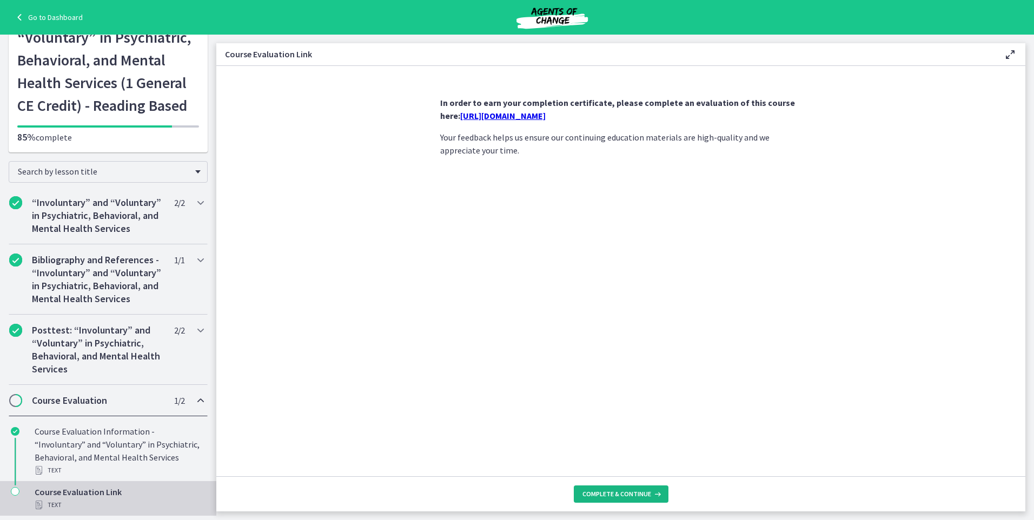
click at [655, 489] on button "Complete & continue" at bounding box center [621, 494] width 95 height 17
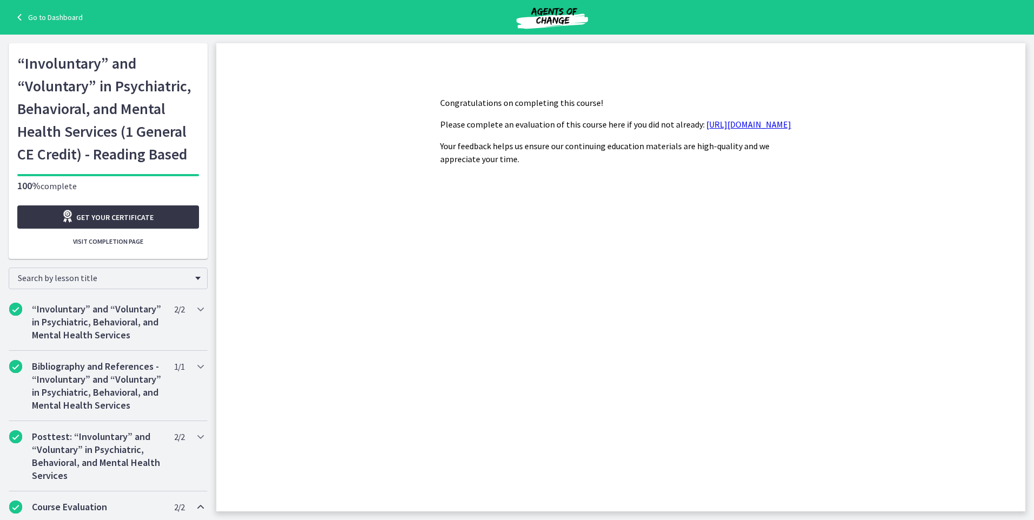
click at [102, 217] on span "Get your certificate" at bounding box center [114, 217] width 77 height 13
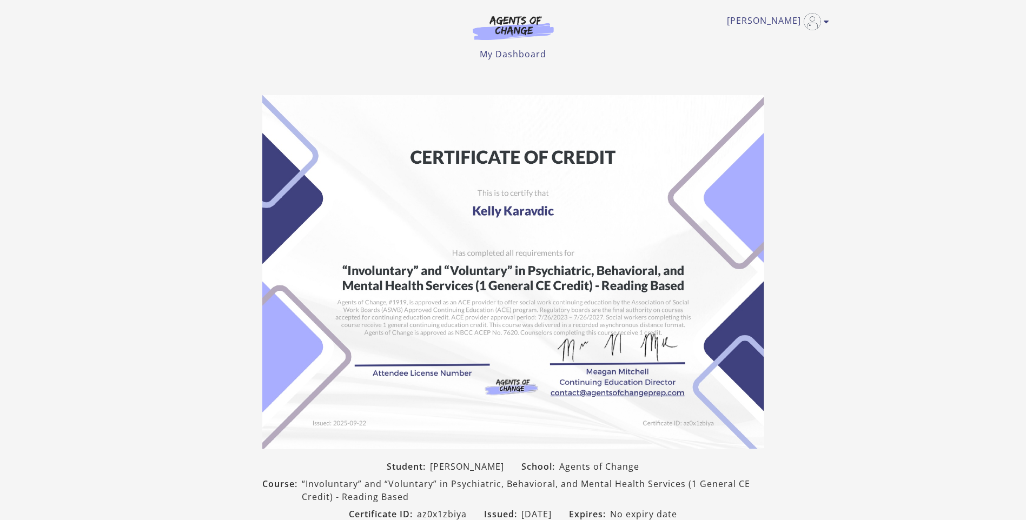
drag, startPoint x: 449, startPoint y: 213, endPoint x: 146, endPoint y: 121, distance: 317.0
click at [146, 121] on section "Student: [PERSON_NAME] School: Agents of Change Course: “Involuntary” and “Volu…" at bounding box center [513, 330] width 1026 height 487
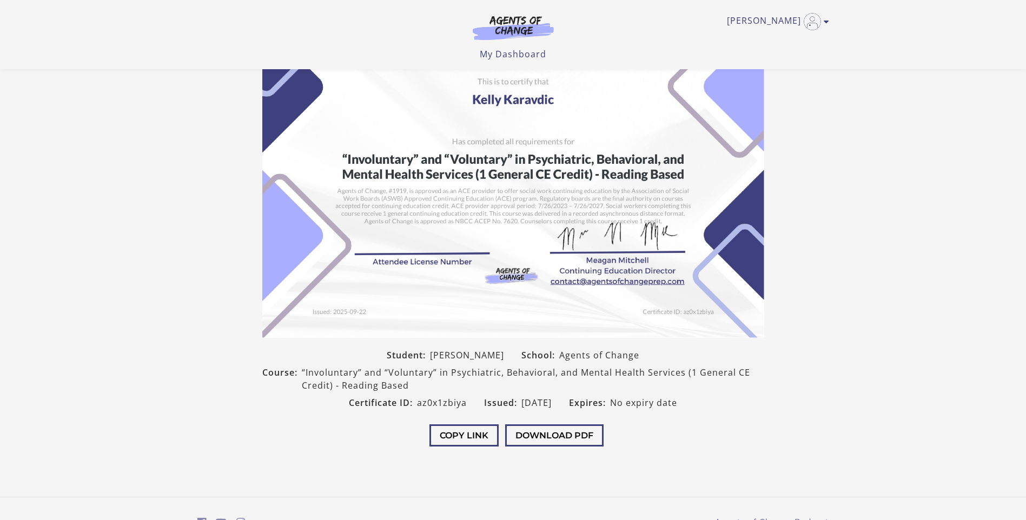
scroll to position [98, 0]
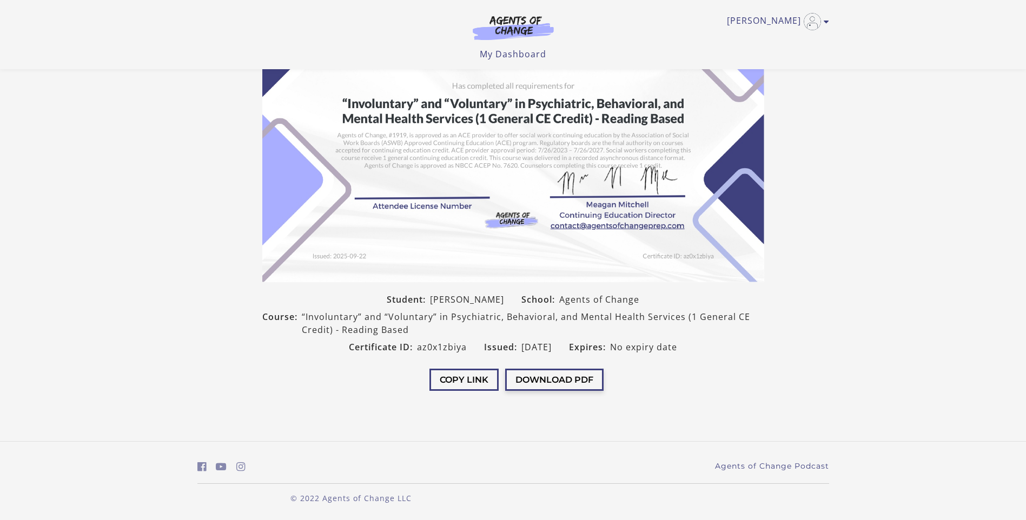
click at [536, 383] on button "Download PDF" at bounding box center [554, 380] width 98 height 22
drag, startPoint x: 806, startPoint y: 211, endPoint x: 814, endPoint y: 148, distance: 63.8
click at [806, 199] on section "Student: [PERSON_NAME] School: Agents of Change Course: “Involuntary” and “Volu…" at bounding box center [513, 162] width 1026 height 487
